Goal: Task Accomplishment & Management: Use online tool/utility

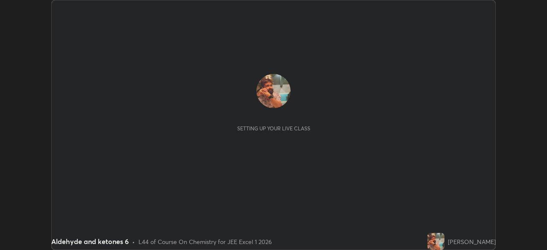
scroll to position [250, 547]
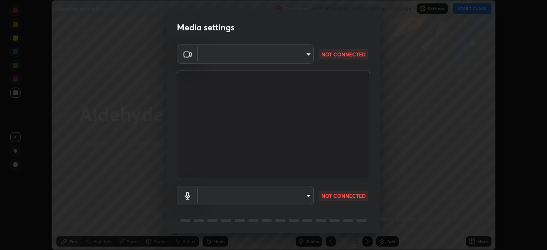
type input "6c54ecbdb3772e4859e41b9a5082f9349f80293d095f1c0b9f602b0a2d46c8bb"
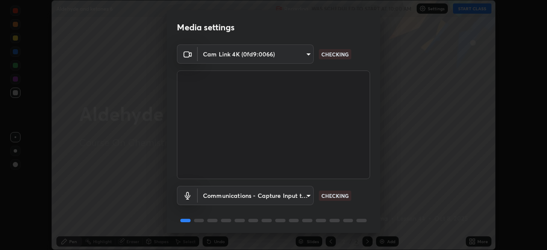
click at [230, 196] on body "Erase all Aldehyde and ketones 6 Recording WAS SCHEDULED TO START AT 10:00 AM S…" at bounding box center [273, 125] width 547 height 250
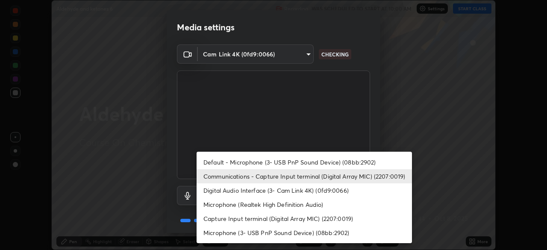
click at [220, 161] on li "Default - Microphone (3- USB PnP Sound Device) (08bb:2902)" at bounding box center [304, 162] width 215 height 14
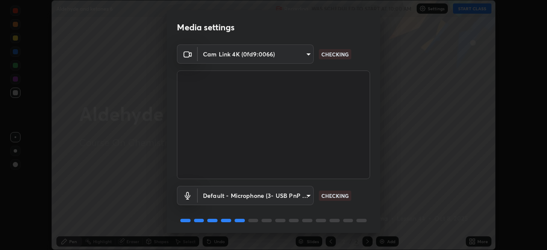
click at [223, 196] on body "Erase all Aldehyde and ketones 6 Recording WAS SCHEDULED TO START AT 10:00 AM S…" at bounding box center [273, 125] width 547 height 250
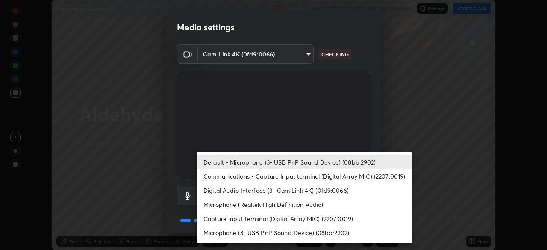
click at [224, 175] on li "Communications - Capture Input terminal (Digital Array MIC) (2207:0019)" at bounding box center [304, 176] width 215 height 14
type input "communications"
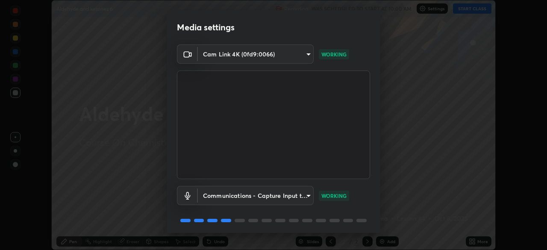
scroll to position [30, 0]
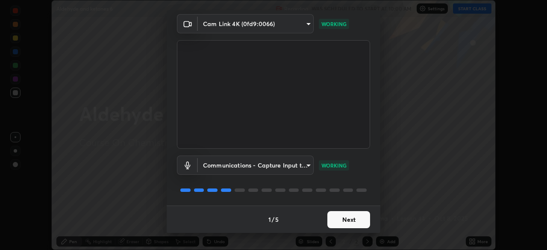
click at [341, 218] on button "Next" at bounding box center [348, 219] width 43 height 17
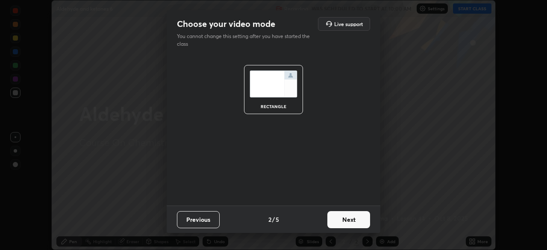
scroll to position [0, 0]
click at [347, 223] on button "Next" at bounding box center [348, 219] width 43 height 17
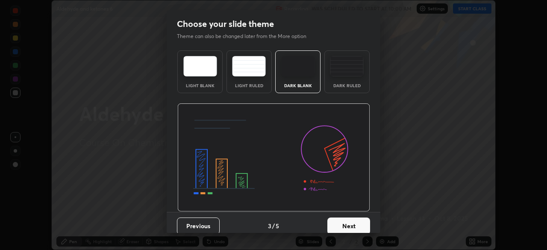
click at [350, 227] on button "Next" at bounding box center [348, 226] width 43 height 17
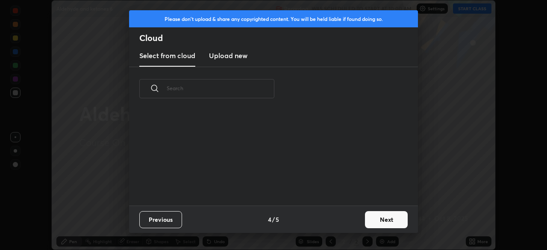
scroll to position [95, 274]
click at [382, 221] on button "Next" at bounding box center [386, 219] width 43 height 17
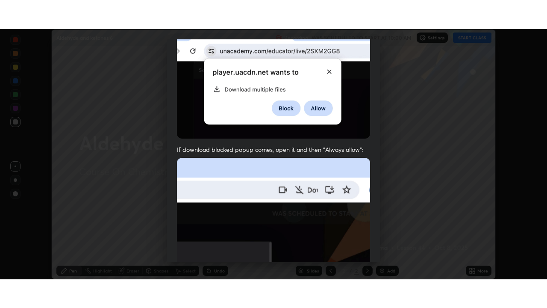
scroll to position [205, 0]
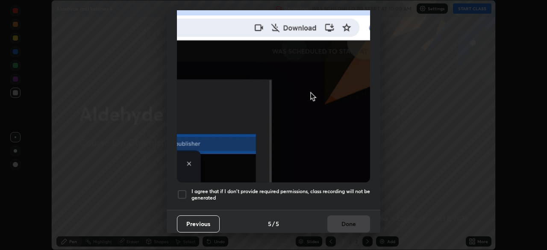
click at [184, 189] on div at bounding box center [182, 194] width 10 height 10
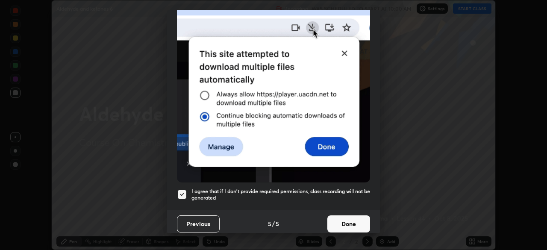
click at [345, 221] on button "Done" at bounding box center [348, 223] width 43 height 17
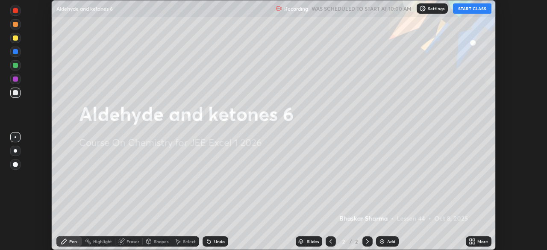
click at [367, 241] on icon at bounding box center [367, 241] width 7 height 7
click at [390, 242] on div "Add" at bounding box center [391, 241] width 8 height 4
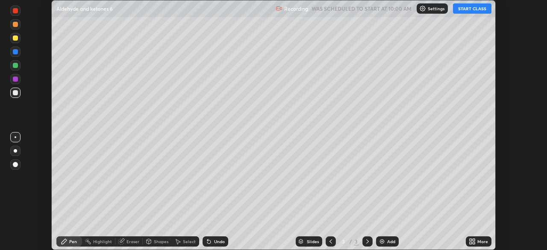
click at [482, 241] on div "More" at bounding box center [482, 241] width 11 height 4
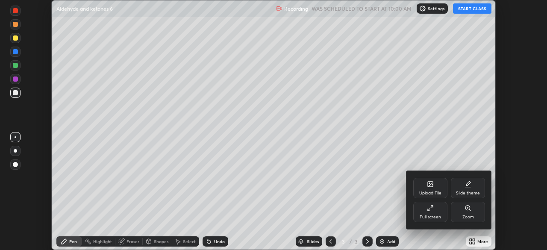
click at [430, 218] on div "Full screen" at bounding box center [430, 217] width 21 height 4
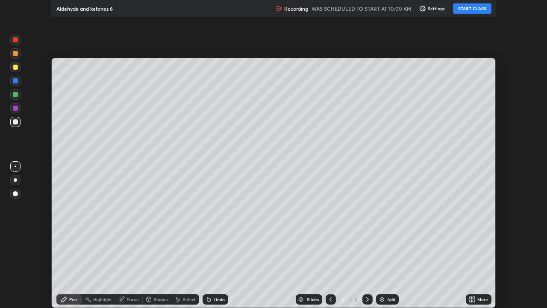
scroll to position [308, 547]
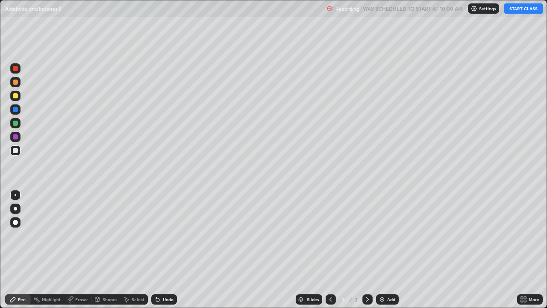
click at [524, 10] on button "START CLASS" at bounding box center [523, 8] width 38 height 10
click at [169, 250] on div "Undo" at bounding box center [168, 299] width 11 height 4
click at [167, 250] on div "Undo" at bounding box center [168, 299] width 11 height 4
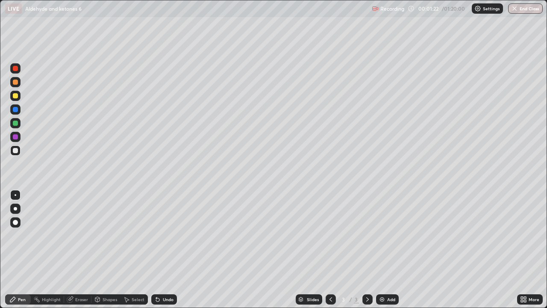
click at [168, 250] on div "Undo" at bounding box center [168, 299] width 11 height 4
click at [367, 250] on icon at bounding box center [367, 299] width 7 height 7
click at [387, 250] on div "Add" at bounding box center [391, 299] width 8 height 4
click at [168, 250] on div "Undo" at bounding box center [168, 299] width 11 height 4
click at [330, 250] on icon at bounding box center [330, 299] width 7 height 7
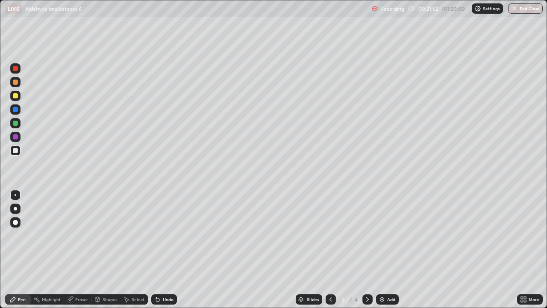
click at [366, 250] on icon at bounding box center [367, 299] width 7 height 7
click at [330, 250] on icon at bounding box center [330, 299] width 7 height 7
click at [80, 250] on div "Eraser" at bounding box center [81, 299] width 13 height 4
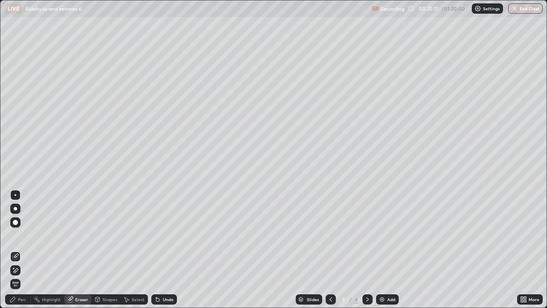
click at [20, 250] on div "Pen" at bounding box center [18, 299] width 26 height 10
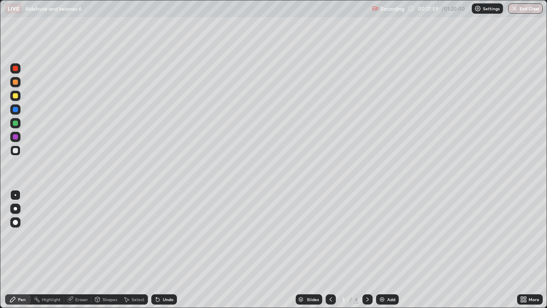
click at [16, 94] on div at bounding box center [15, 95] width 5 height 5
click at [14, 148] on div at bounding box center [15, 150] width 5 height 5
click at [15, 95] on div at bounding box center [15, 95] width 5 height 5
click at [15, 123] on div at bounding box center [15, 123] width 5 height 5
click at [367, 250] on icon at bounding box center [367, 299] width 7 height 7
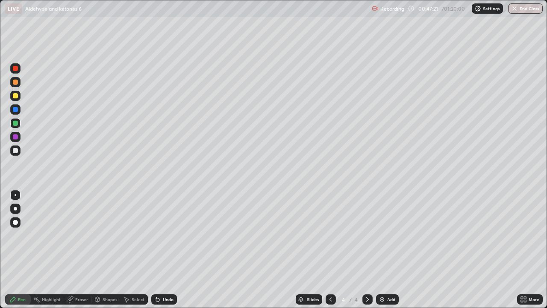
click at [168, 250] on div "Undo" at bounding box center [164, 299] width 26 height 10
click at [15, 149] on div at bounding box center [15, 150] width 5 height 5
click at [367, 250] on icon at bounding box center [367, 299] width 3 height 4
click at [393, 250] on div "Add" at bounding box center [391, 299] width 8 height 4
click at [330, 250] on icon at bounding box center [330, 299] width 7 height 7
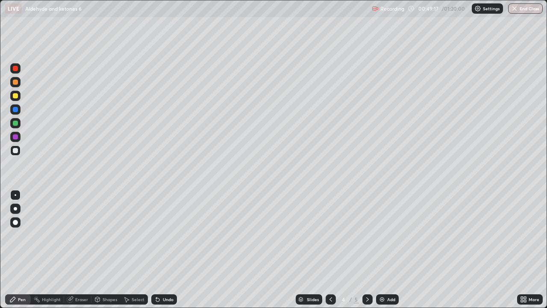
click at [366, 250] on icon at bounding box center [367, 299] width 7 height 7
click at [330, 250] on icon at bounding box center [330, 299] width 7 height 7
click at [368, 250] on icon at bounding box center [367, 299] width 7 height 7
click at [169, 250] on div "Undo" at bounding box center [168, 299] width 11 height 4
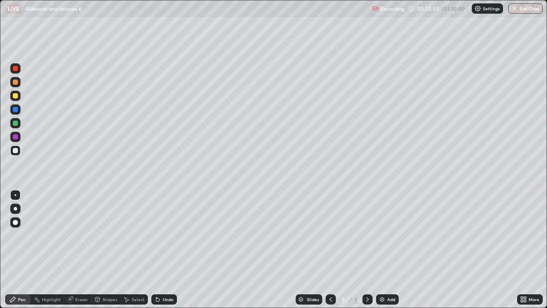
click at [83, 250] on div "Eraser" at bounding box center [81, 299] width 13 height 4
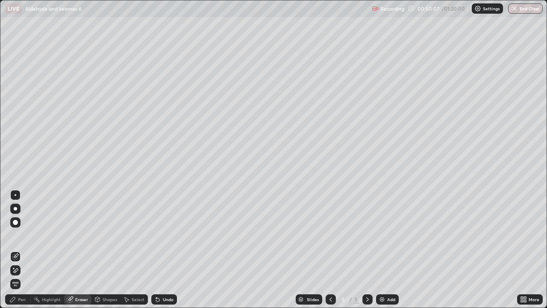
click at [24, 250] on div "Pen" at bounding box center [22, 299] width 8 height 4
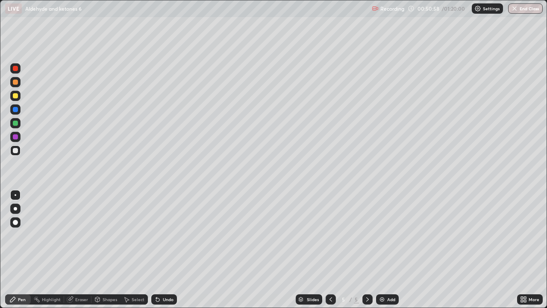
click at [330, 250] on icon at bounding box center [330, 299] width 7 height 7
click at [368, 250] on icon at bounding box center [367, 299] width 7 height 7
click at [330, 250] on icon at bounding box center [330, 299] width 7 height 7
click at [367, 250] on icon at bounding box center [367, 299] width 3 height 4
click at [83, 250] on div "Eraser" at bounding box center [81, 299] width 13 height 4
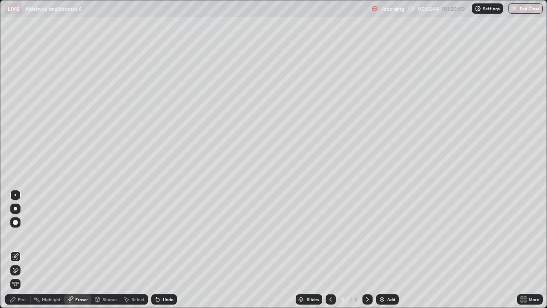
click at [83, 250] on div "Eraser" at bounding box center [81, 299] width 13 height 4
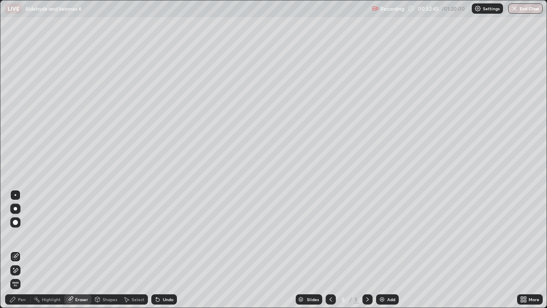
click at [82, 250] on div "Eraser" at bounding box center [81, 299] width 13 height 4
click at [83, 250] on div "Eraser" at bounding box center [81, 299] width 13 height 4
click at [20, 250] on div "Pen" at bounding box center [22, 299] width 8 height 4
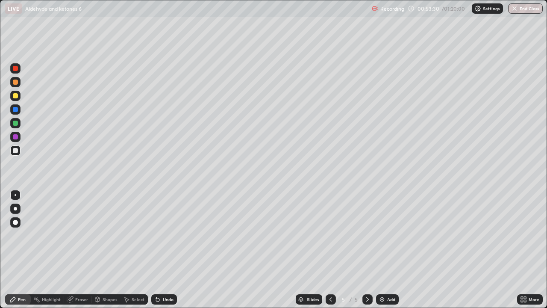
click at [331, 250] on icon at bounding box center [330, 299] width 7 height 7
click at [366, 250] on icon at bounding box center [367, 299] width 7 height 7
click at [367, 250] on icon at bounding box center [367, 299] width 7 height 7
click at [524, 12] on button "End Class" at bounding box center [525, 8] width 35 height 10
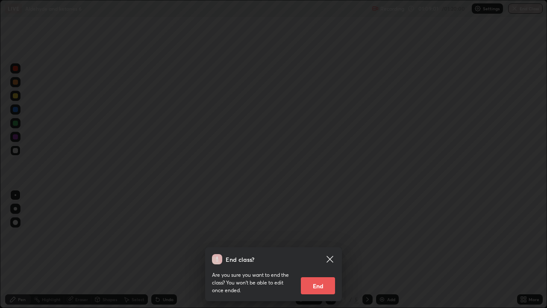
click at [317, 250] on button "End" at bounding box center [318, 285] width 34 height 17
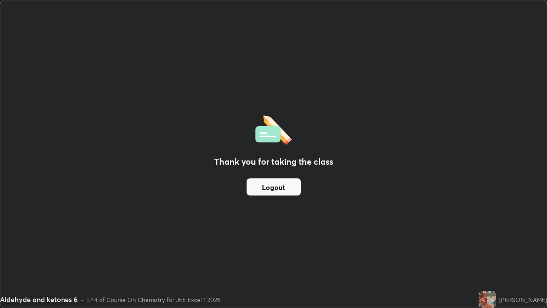
click at [267, 192] on button "Logout" at bounding box center [274, 186] width 54 height 17
